Goal: Transaction & Acquisition: Book appointment/travel/reservation

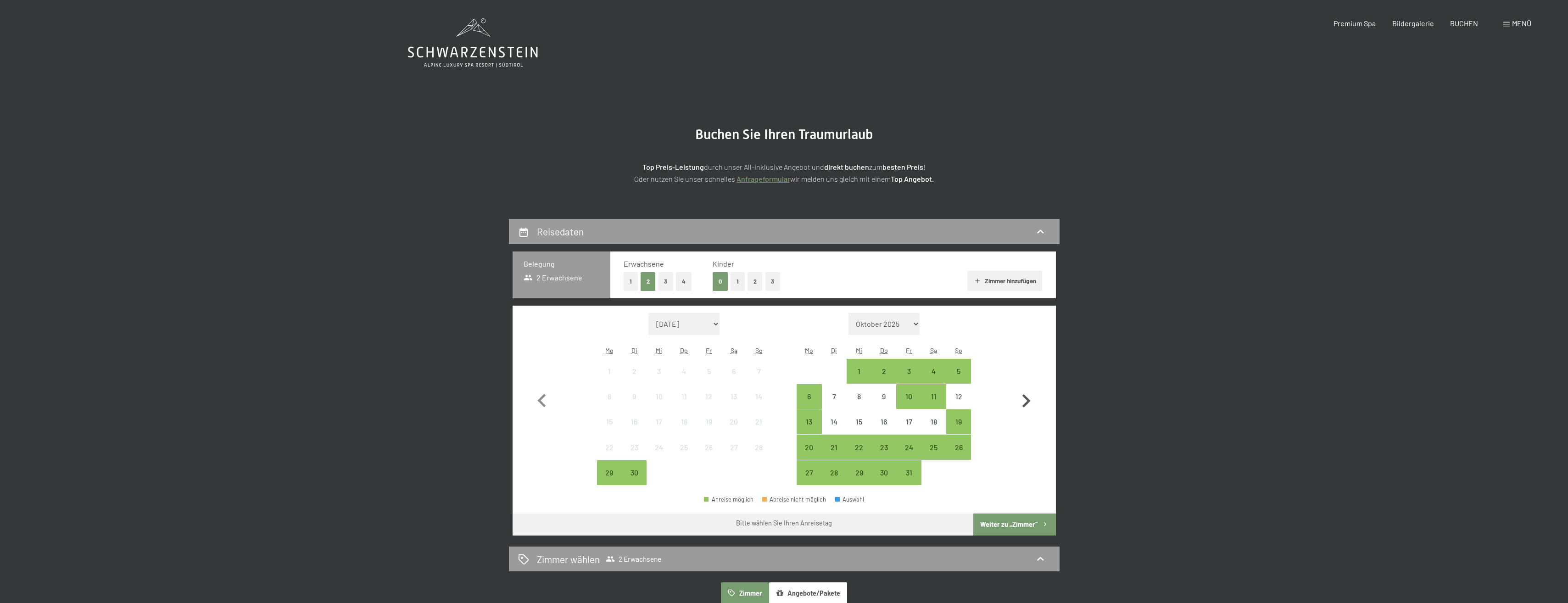
click at [1022, 402] on icon "button" at bounding box center [1026, 401] width 27 height 27
select select "[DATE]"
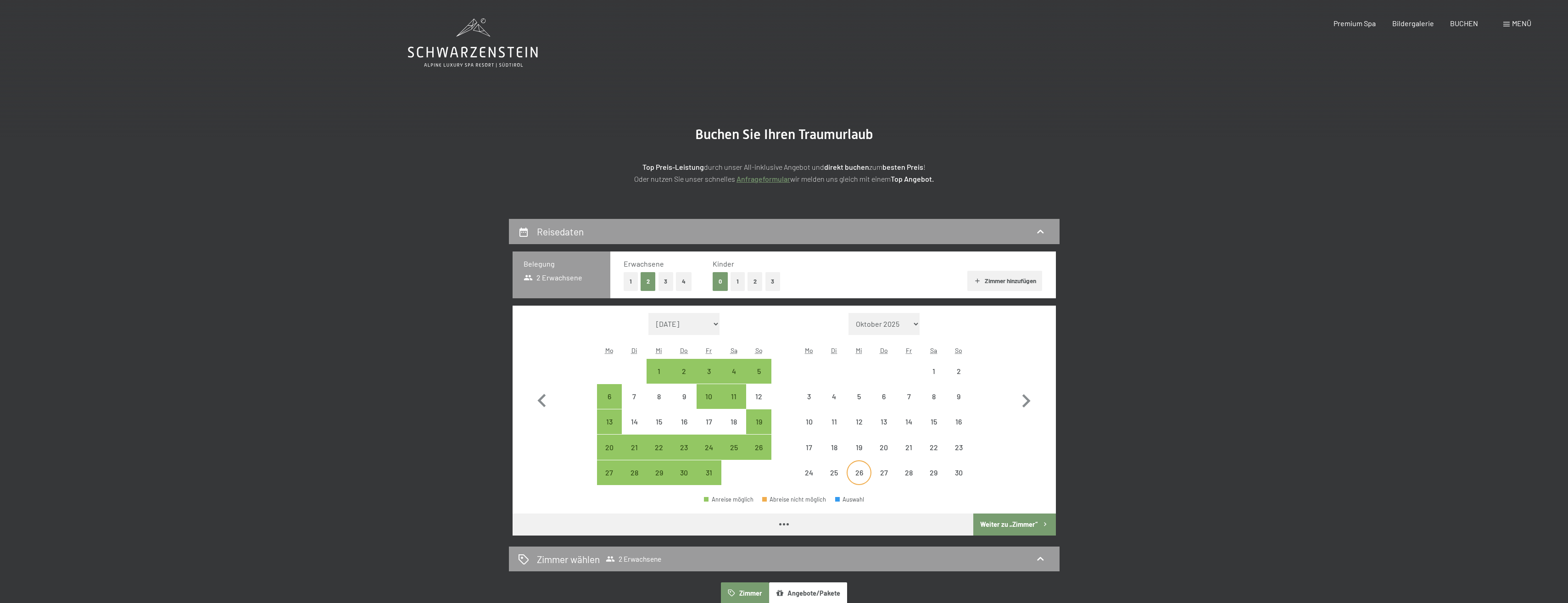
select select "[DATE]"
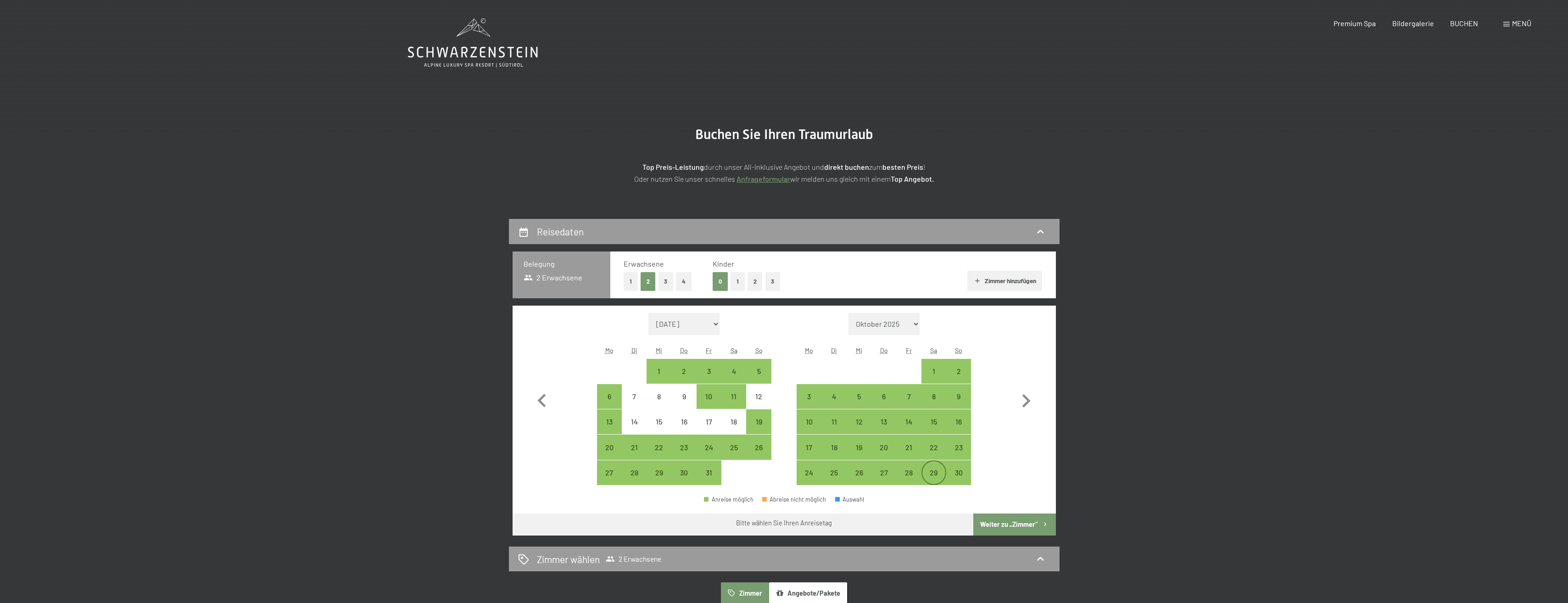
click at [937, 475] on div "29" at bounding box center [934, 480] width 23 height 23
select select "[DATE]"
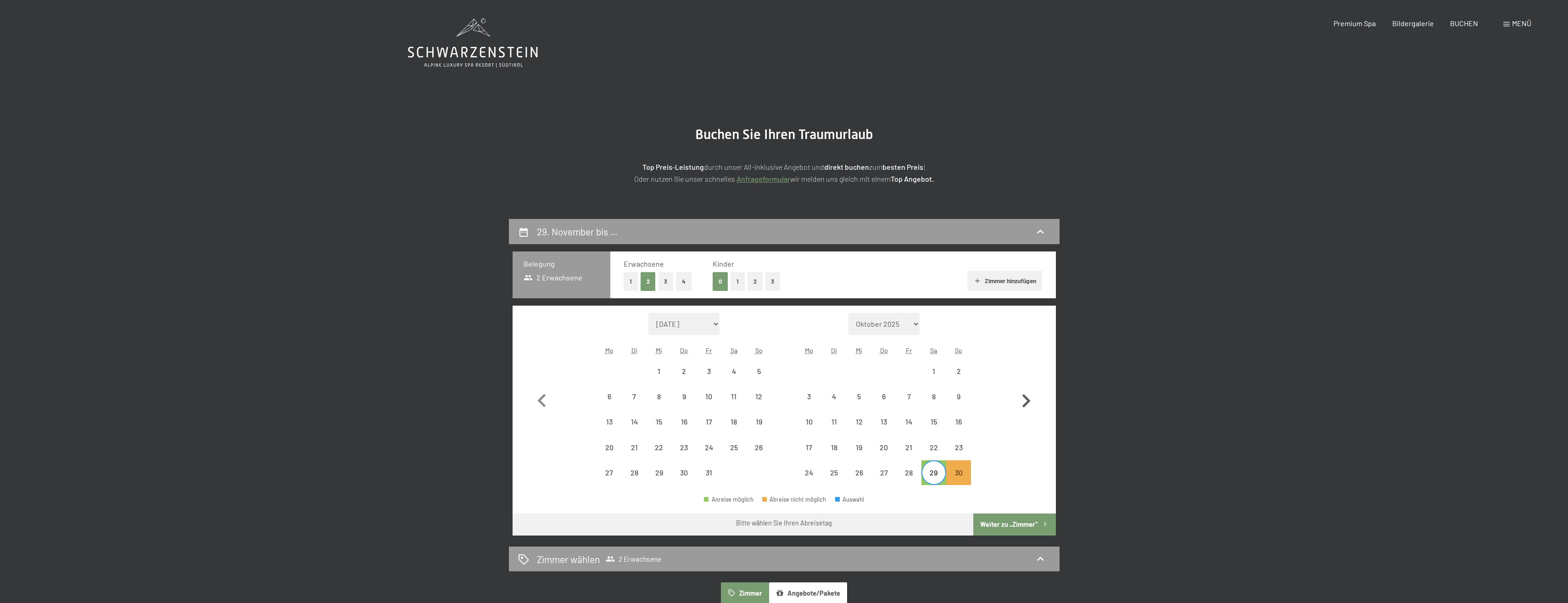
click at [1030, 400] on icon "button" at bounding box center [1027, 401] width 9 height 13
select select "[DATE]"
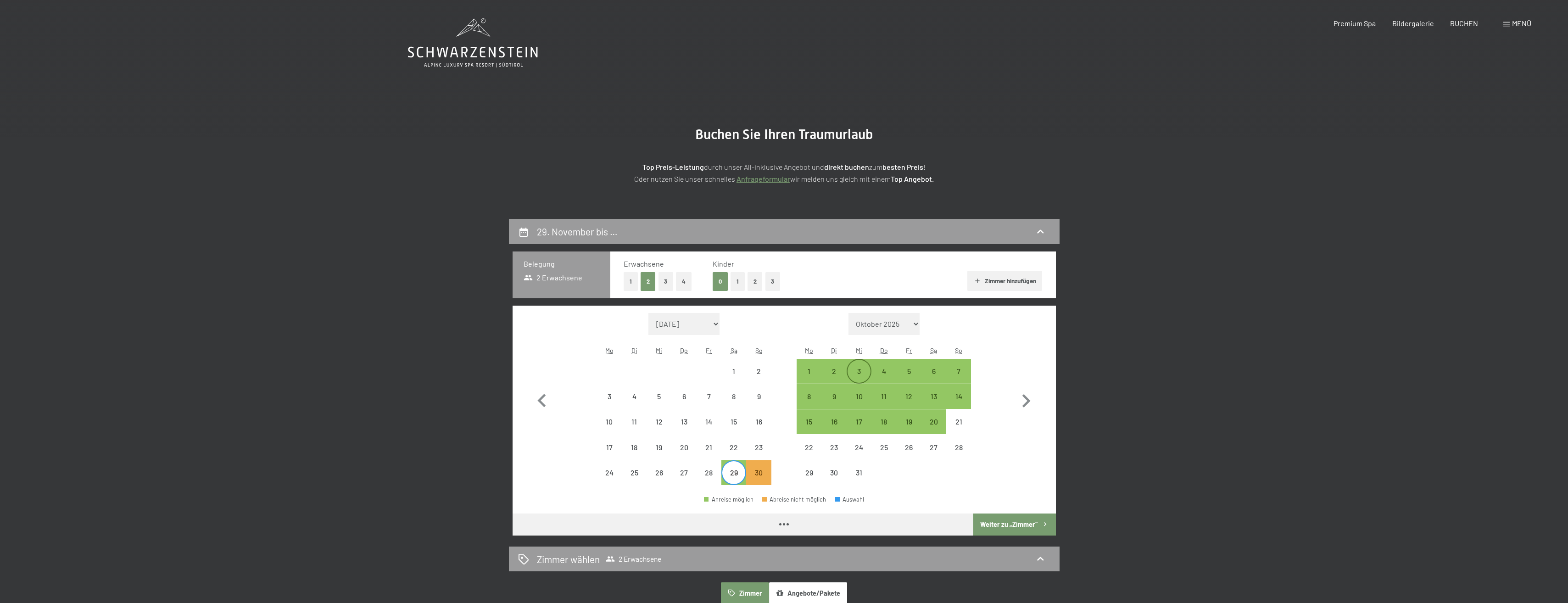
select select "[DATE]"
click at [867, 370] on div "3" at bounding box center [859, 379] width 23 height 23
select select "[DATE]"
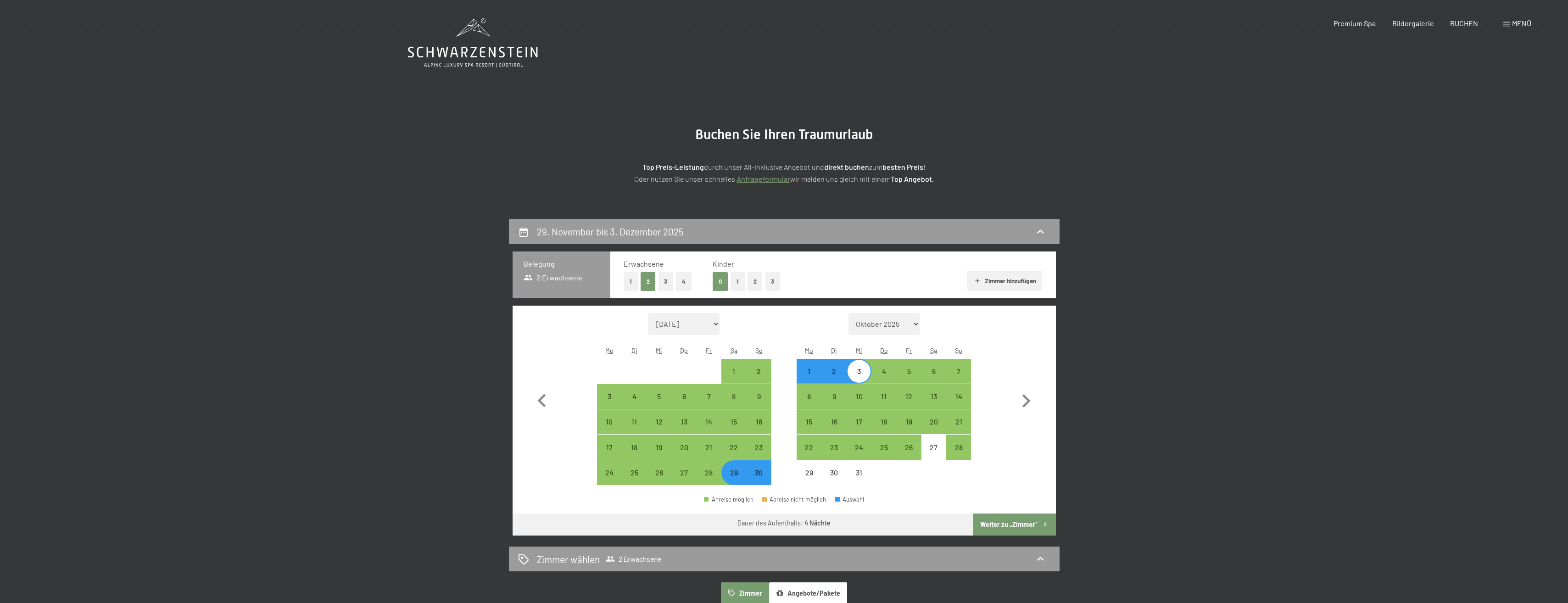
click at [1007, 521] on button "Weiter zu „Zimmer“" at bounding box center [1014, 525] width 82 height 22
select select "[DATE]"
